Goal: Task Accomplishment & Management: Use online tool/utility

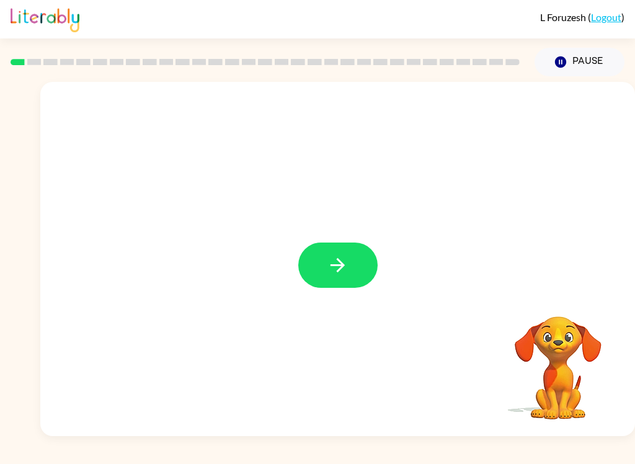
click at [350, 268] on button "button" at bounding box center [337, 264] width 79 height 45
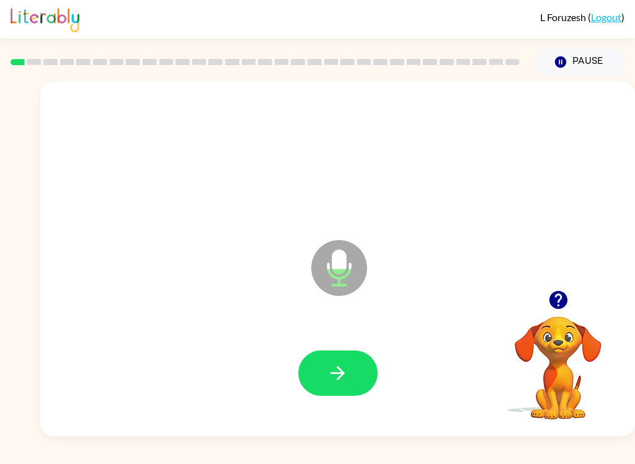
click at [325, 378] on button "button" at bounding box center [337, 372] width 79 height 45
click at [555, 307] on icon "button" at bounding box center [558, 300] width 18 height 18
click at [328, 374] on icon "button" at bounding box center [338, 373] width 22 height 22
click at [332, 376] on icon "button" at bounding box center [338, 373] width 22 height 22
click at [318, 358] on button "button" at bounding box center [337, 372] width 79 height 45
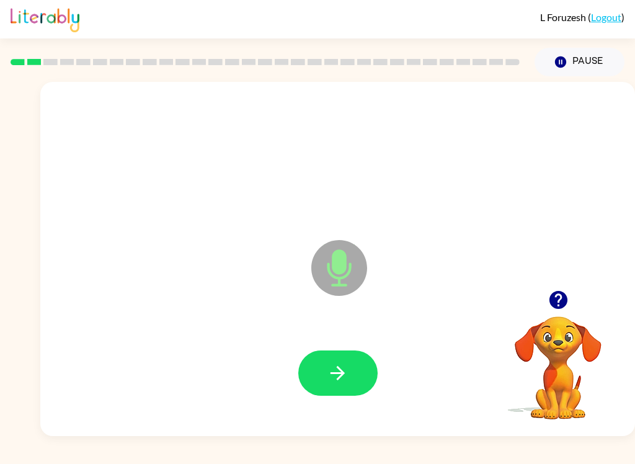
click at [332, 381] on icon "button" at bounding box center [338, 373] width 22 height 22
click at [324, 371] on button "button" at bounding box center [337, 372] width 79 height 45
click at [329, 379] on icon "button" at bounding box center [338, 373] width 22 height 22
click at [337, 371] on icon "button" at bounding box center [338, 373] width 22 height 22
click at [337, 363] on icon "button" at bounding box center [338, 373] width 22 height 22
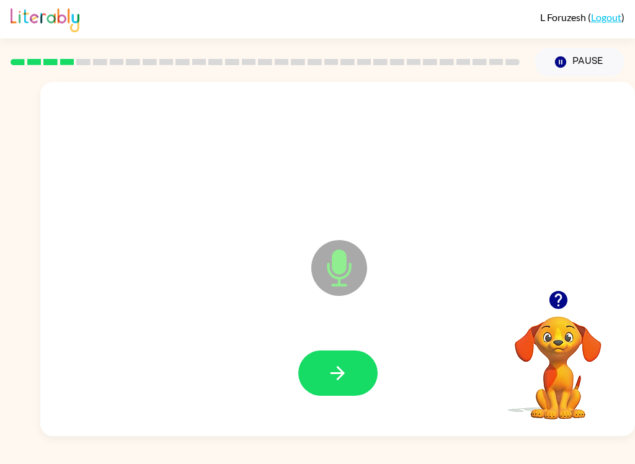
click at [330, 368] on icon "button" at bounding box center [338, 373] width 22 height 22
click at [335, 368] on icon "button" at bounding box center [338, 373] width 22 height 22
click at [325, 369] on button "button" at bounding box center [337, 372] width 79 height 45
click at [329, 368] on icon "button" at bounding box center [338, 373] width 22 height 22
click at [316, 382] on button "button" at bounding box center [337, 372] width 79 height 45
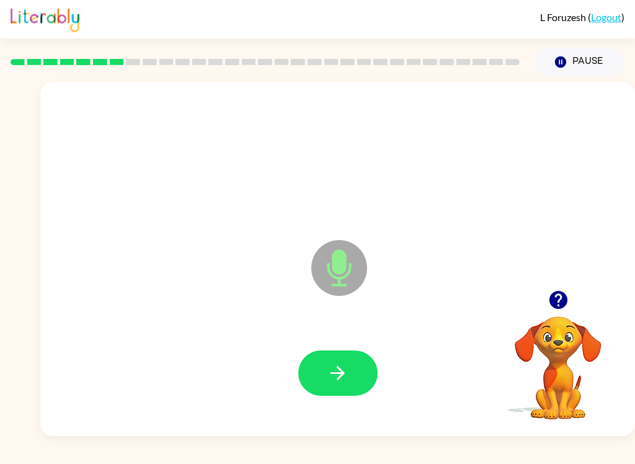
click at [326, 373] on button "button" at bounding box center [337, 372] width 79 height 45
click at [327, 375] on icon "button" at bounding box center [338, 373] width 22 height 22
click at [334, 359] on button "button" at bounding box center [337, 372] width 79 height 45
click at [343, 385] on button "button" at bounding box center [337, 372] width 79 height 45
click at [547, 288] on button "button" at bounding box center [558, 300] width 32 height 32
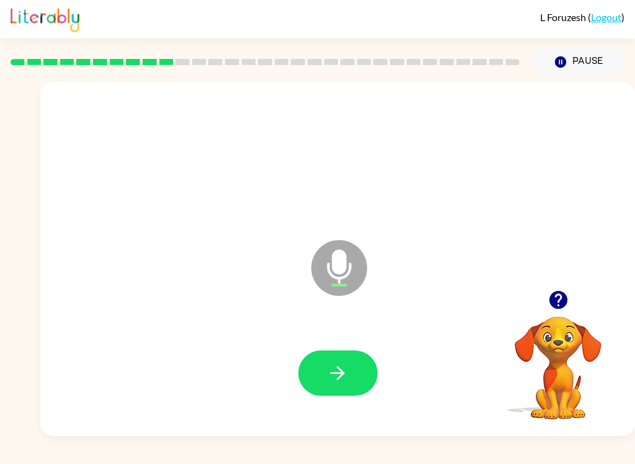
click at [560, 298] on icon "button" at bounding box center [558, 300] width 22 height 22
click at [323, 384] on button "button" at bounding box center [337, 372] width 79 height 45
click at [562, 297] on icon "button" at bounding box center [558, 300] width 18 height 18
click at [316, 376] on button "button" at bounding box center [337, 372] width 79 height 45
click at [350, 376] on button "button" at bounding box center [337, 372] width 79 height 45
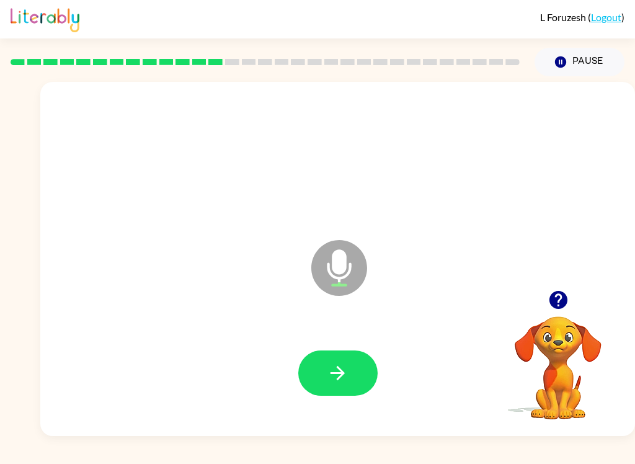
click at [563, 294] on icon "button" at bounding box center [558, 300] width 18 height 18
click at [320, 365] on button "button" at bounding box center [337, 372] width 79 height 45
click at [552, 309] on icon "button" at bounding box center [558, 300] width 22 height 22
click at [333, 394] on button "button" at bounding box center [337, 372] width 79 height 45
click at [307, 373] on button "button" at bounding box center [337, 372] width 79 height 45
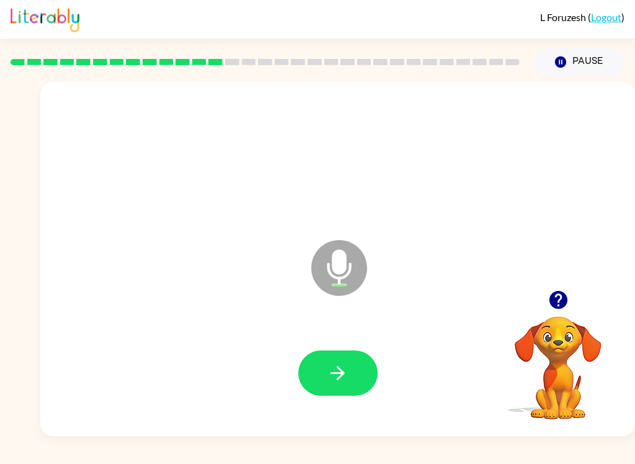
click at [323, 372] on button "button" at bounding box center [337, 372] width 79 height 45
click at [329, 373] on icon "button" at bounding box center [338, 373] width 22 height 22
click at [337, 372] on icon "button" at bounding box center [338, 373] width 22 height 22
click at [321, 361] on button "button" at bounding box center [337, 372] width 79 height 45
click at [343, 378] on icon "button" at bounding box center [338, 373] width 22 height 22
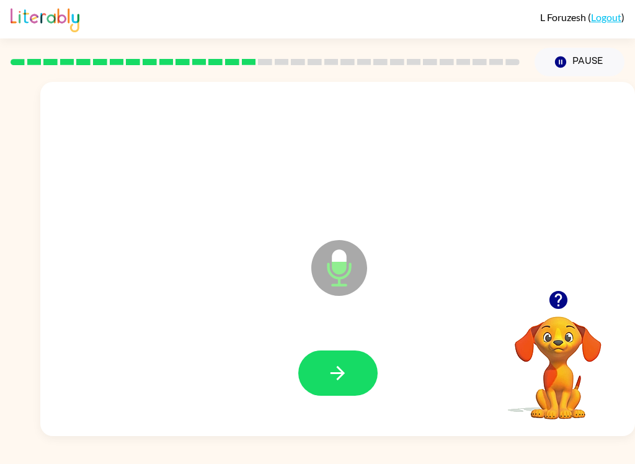
click at [328, 384] on button "button" at bounding box center [337, 372] width 79 height 45
click at [327, 369] on icon "button" at bounding box center [338, 373] width 22 height 22
click at [324, 353] on button "button" at bounding box center [337, 372] width 79 height 45
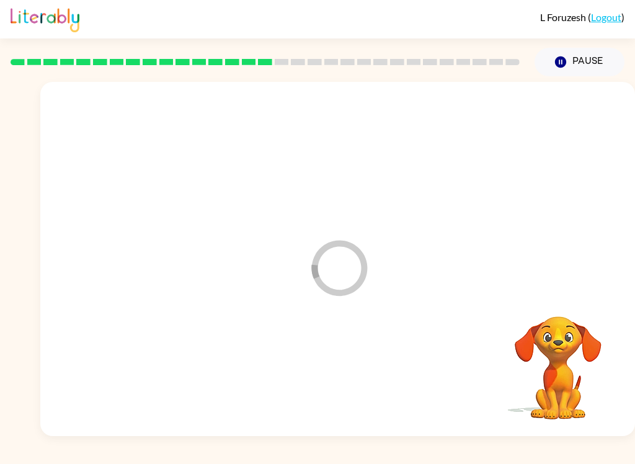
click at [324, 353] on div at bounding box center [338, 373] width 570 height 102
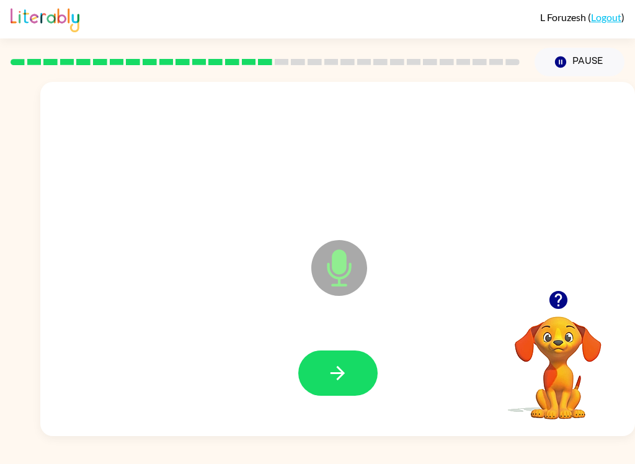
click at [327, 384] on button "button" at bounding box center [337, 372] width 79 height 45
click at [322, 381] on button "button" at bounding box center [337, 372] width 79 height 45
click at [316, 373] on button "button" at bounding box center [337, 372] width 79 height 45
click at [319, 363] on button "button" at bounding box center [337, 372] width 79 height 45
click at [319, 381] on button "button" at bounding box center [337, 372] width 79 height 45
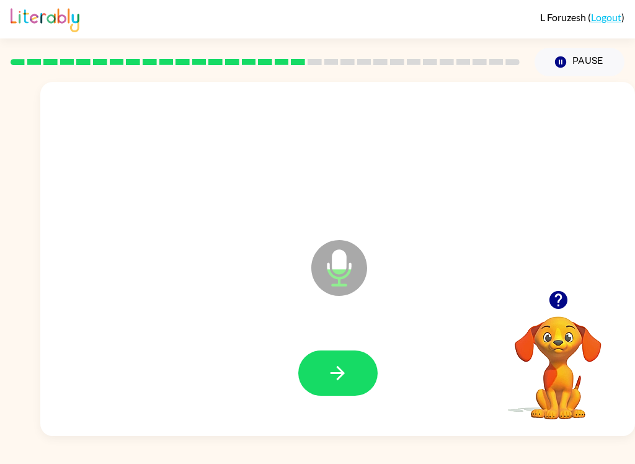
click at [324, 354] on button "button" at bounding box center [337, 372] width 79 height 45
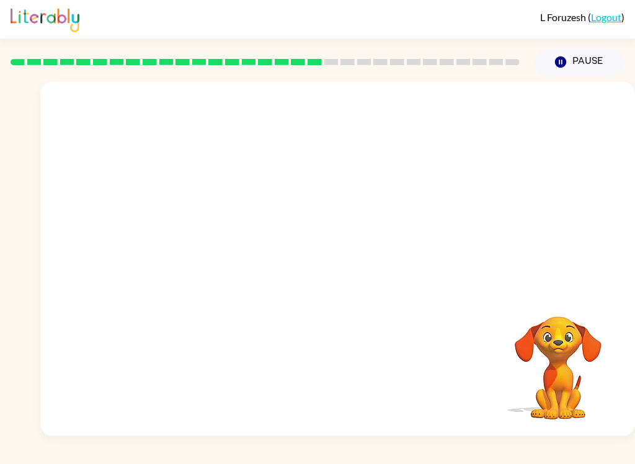
click at [575, 63] on button "Pause Pause" at bounding box center [579, 62] width 90 height 29
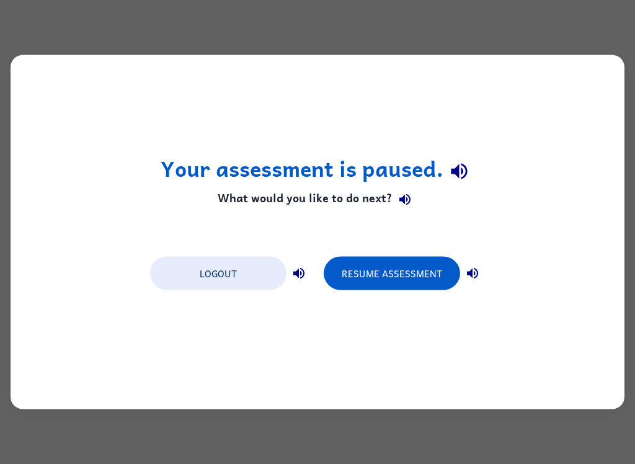
click at [411, 265] on button "Resume Assessment" at bounding box center [392, 273] width 136 height 33
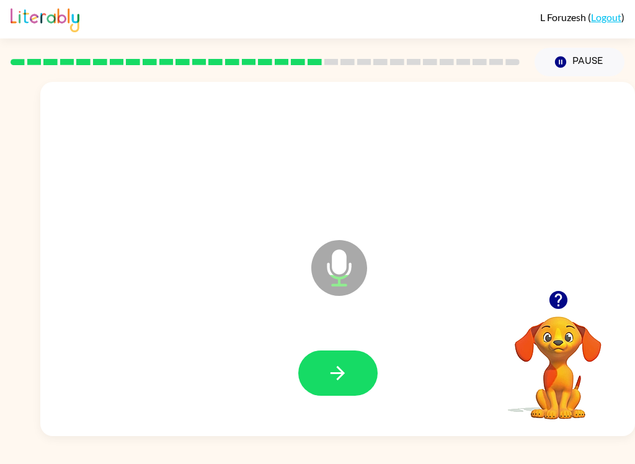
click at [337, 376] on icon "button" at bounding box center [338, 373] width 22 height 22
click at [342, 361] on button "button" at bounding box center [337, 372] width 79 height 45
click at [350, 368] on button "button" at bounding box center [337, 372] width 79 height 45
click at [342, 389] on button "button" at bounding box center [337, 372] width 79 height 45
click at [342, 372] on icon "button" at bounding box center [337, 373] width 14 height 14
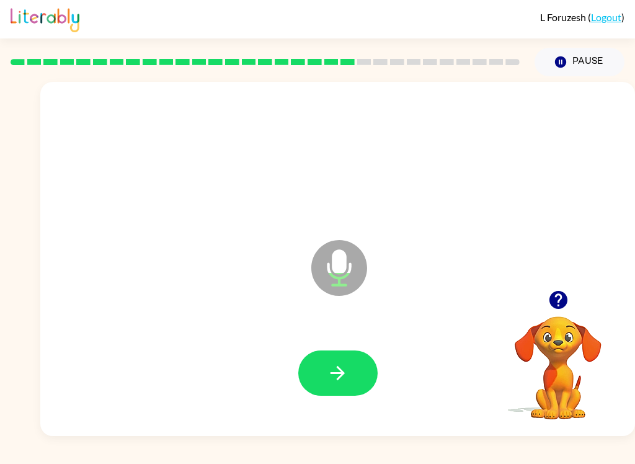
click at [337, 366] on icon "button" at bounding box center [338, 373] width 22 height 22
click at [351, 361] on button "button" at bounding box center [337, 372] width 79 height 45
click at [339, 358] on button "button" at bounding box center [337, 372] width 79 height 45
click at [345, 374] on icon "button" at bounding box center [338, 373] width 22 height 22
click at [349, 375] on button "button" at bounding box center [337, 372] width 79 height 45
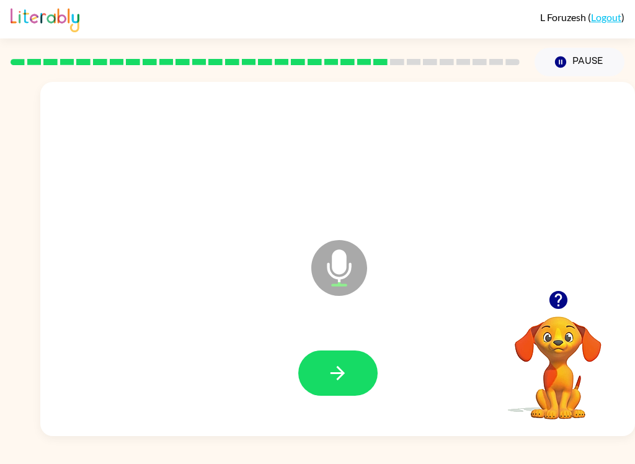
click at [335, 371] on icon "button" at bounding box center [338, 373] width 22 height 22
click at [342, 381] on icon "button" at bounding box center [338, 373] width 22 height 22
click at [337, 371] on icon "button" at bounding box center [338, 373] width 22 height 22
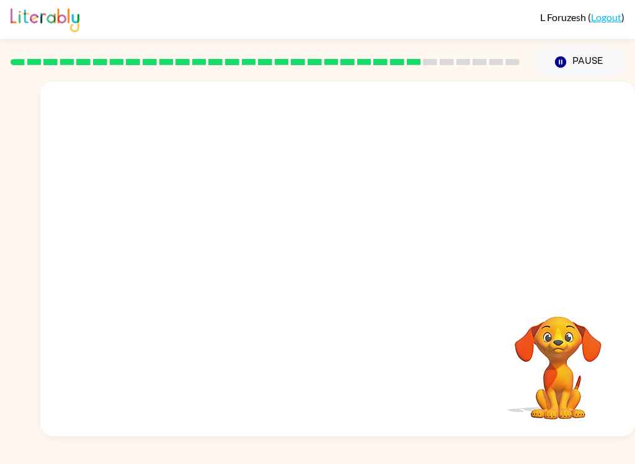
click at [583, 69] on button "Pause Pause" at bounding box center [579, 62] width 90 height 29
click at [592, 70] on button "Pause Pause" at bounding box center [579, 62] width 90 height 29
click at [589, 68] on button "Pause Pause" at bounding box center [579, 62] width 90 height 29
click at [589, 67] on button "Pause Pause" at bounding box center [579, 62] width 90 height 29
click at [628, 56] on div "Pause Pause" at bounding box center [579, 61] width 105 height 43
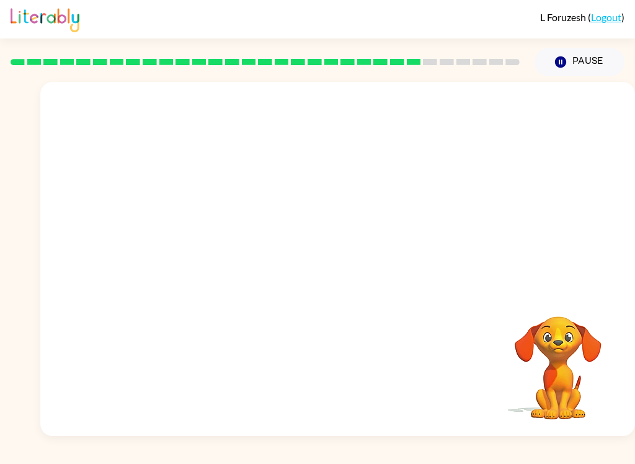
click at [591, 60] on button "Pause Pause" at bounding box center [579, 62] width 90 height 29
click at [404, 64] on div at bounding box center [265, 62] width 509 height 6
click at [575, 63] on button "Pause Pause" at bounding box center [579, 62] width 90 height 29
click at [619, 182] on div at bounding box center [337, 186] width 594 height 208
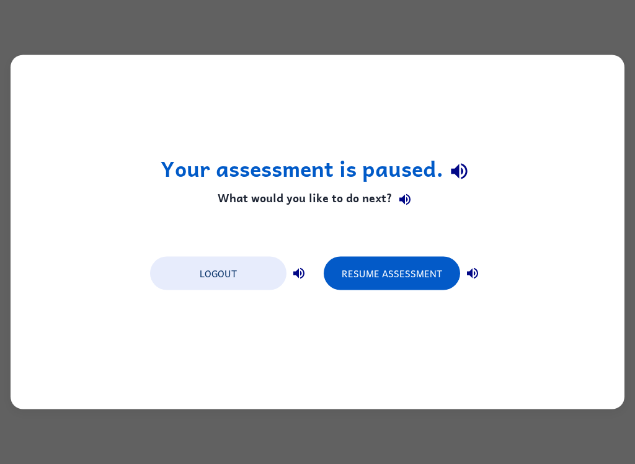
click at [406, 285] on button "Resume Assessment" at bounding box center [392, 273] width 136 height 33
click at [394, 268] on button "Resume Assessment" at bounding box center [392, 273] width 136 height 33
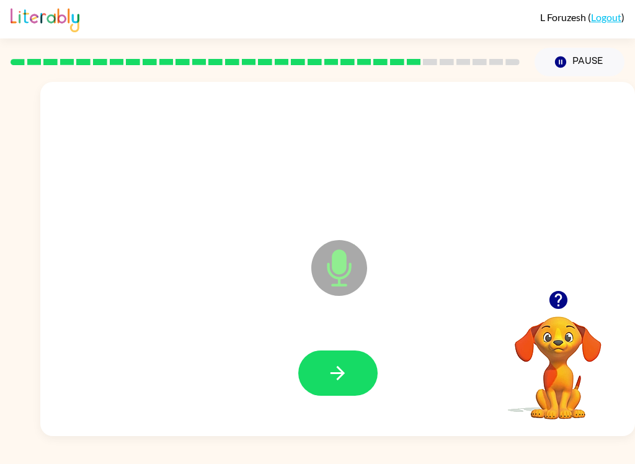
click at [334, 361] on button "button" at bounding box center [337, 372] width 79 height 45
click at [327, 381] on icon "button" at bounding box center [338, 373] width 22 height 22
click at [326, 394] on button "button" at bounding box center [337, 372] width 79 height 45
click at [333, 374] on icon "button" at bounding box center [337, 373] width 14 height 14
click at [347, 380] on icon "button" at bounding box center [338, 373] width 22 height 22
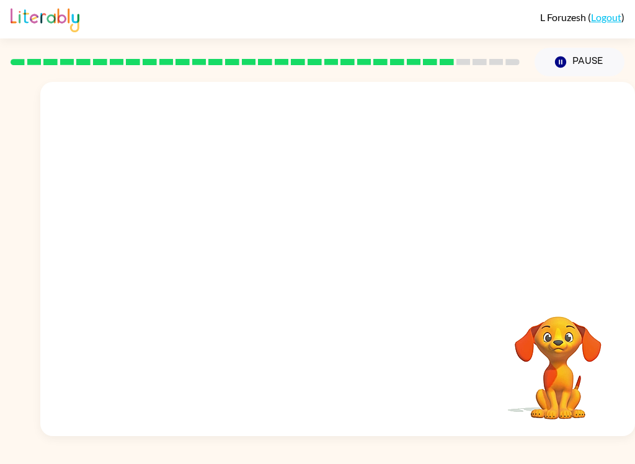
click at [408, 368] on div at bounding box center [338, 373] width 570 height 102
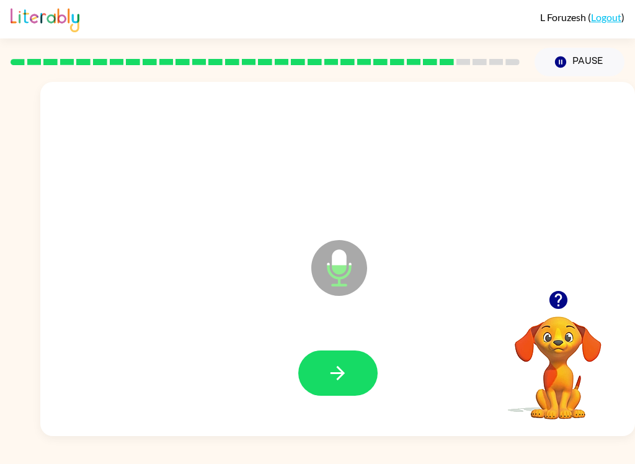
click at [559, 311] on icon "button" at bounding box center [558, 300] width 22 height 22
click at [335, 376] on icon "button" at bounding box center [338, 373] width 22 height 22
click at [562, 301] on icon "button" at bounding box center [558, 300] width 18 height 18
click at [340, 378] on icon "button" at bounding box center [337, 373] width 14 height 14
click at [358, 376] on button "button" at bounding box center [337, 372] width 79 height 45
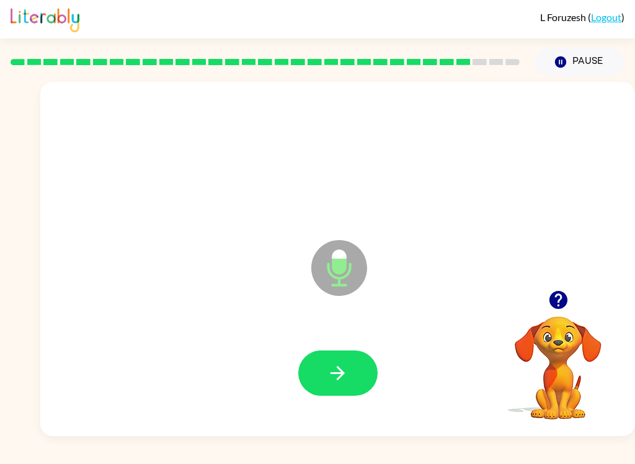
click at [348, 375] on icon "button" at bounding box center [338, 373] width 22 height 22
click at [341, 374] on icon "button" at bounding box center [338, 373] width 22 height 22
click at [563, 294] on icon "button" at bounding box center [558, 300] width 18 height 18
click at [339, 388] on button "button" at bounding box center [337, 372] width 79 height 45
click at [338, 386] on button "button" at bounding box center [337, 372] width 79 height 45
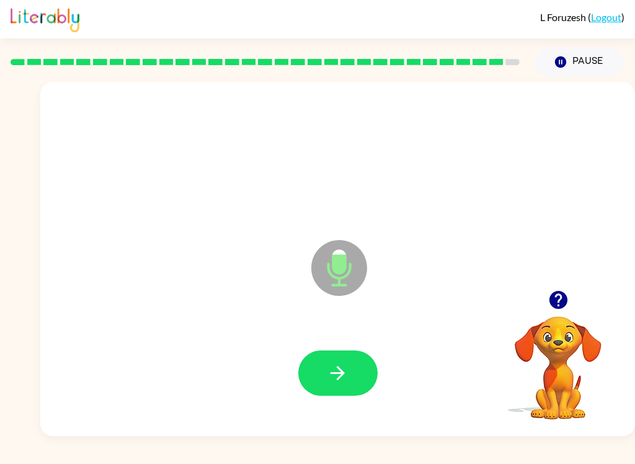
click at [330, 379] on icon "button" at bounding box center [338, 373] width 22 height 22
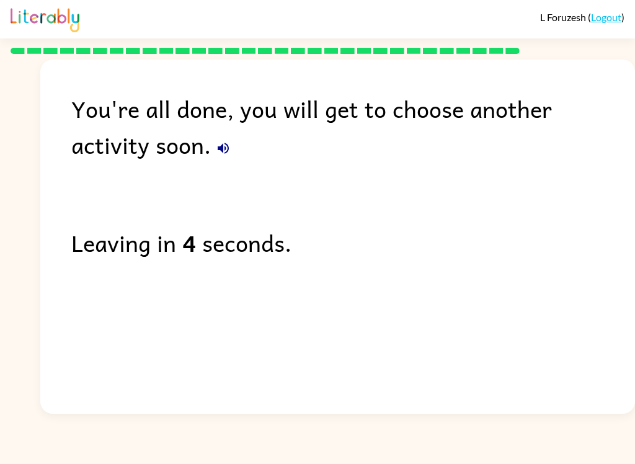
click at [216, 152] on icon "button" at bounding box center [223, 148] width 15 height 15
